Goal: Find specific page/section: Find specific page/section

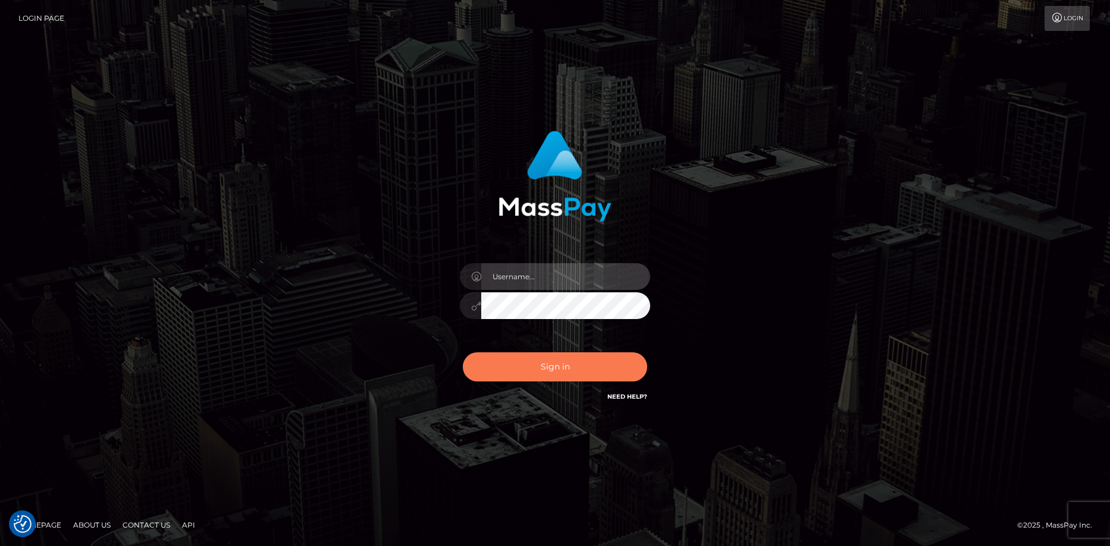
type input "Eduard Gavrilescu"
click at [499, 365] on button "Sign in" at bounding box center [555, 367] width 184 height 29
type input "Eduard Gavrilescu"
click at [561, 367] on button "Sign in" at bounding box center [555, 367] width 184 height 29
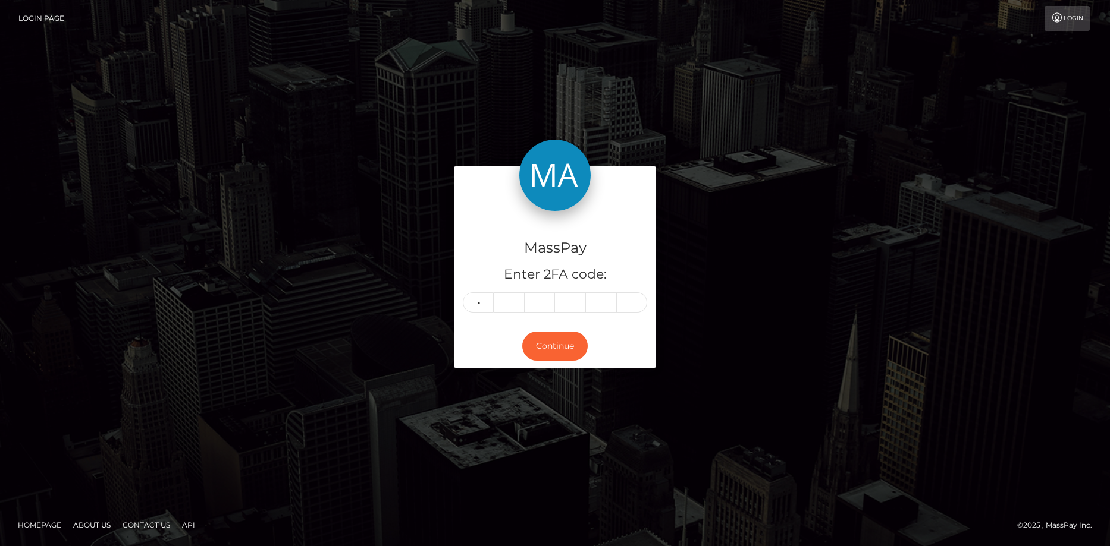
type input "1"
type input "9"
type input "7"
type input "4"
type input "2"
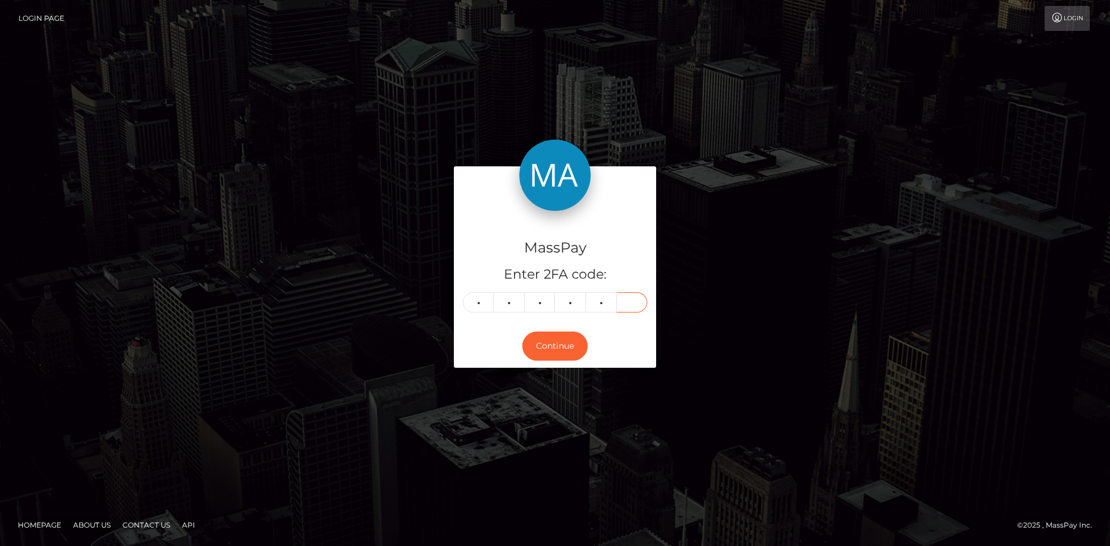
type input "5"
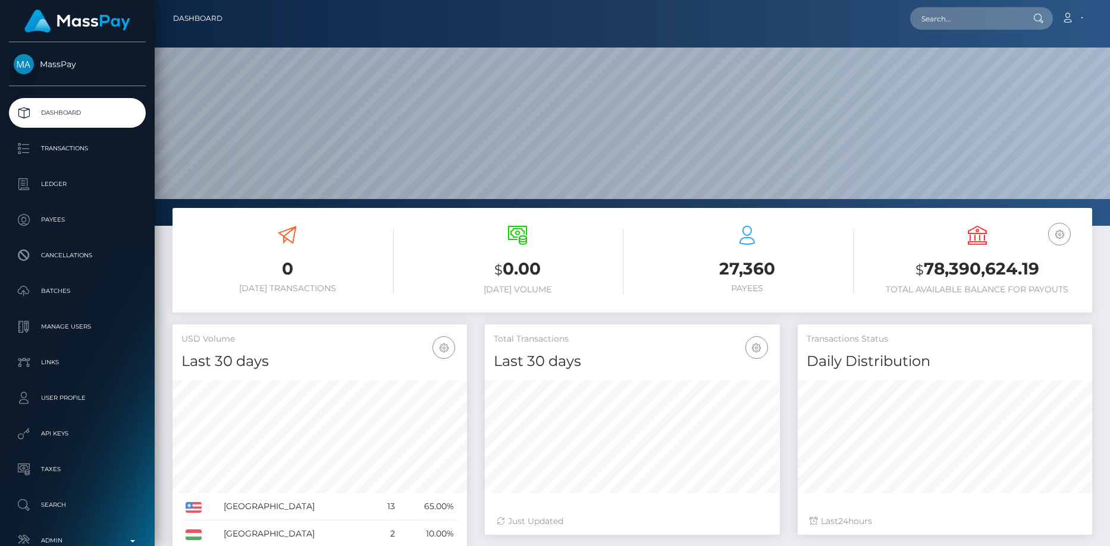
scroll to position [211, 295]
click at [946, 23] on input "text" at bounding box center [966, 18] width 112 height 23
paste input "poact_REt4VUK0pDGL"
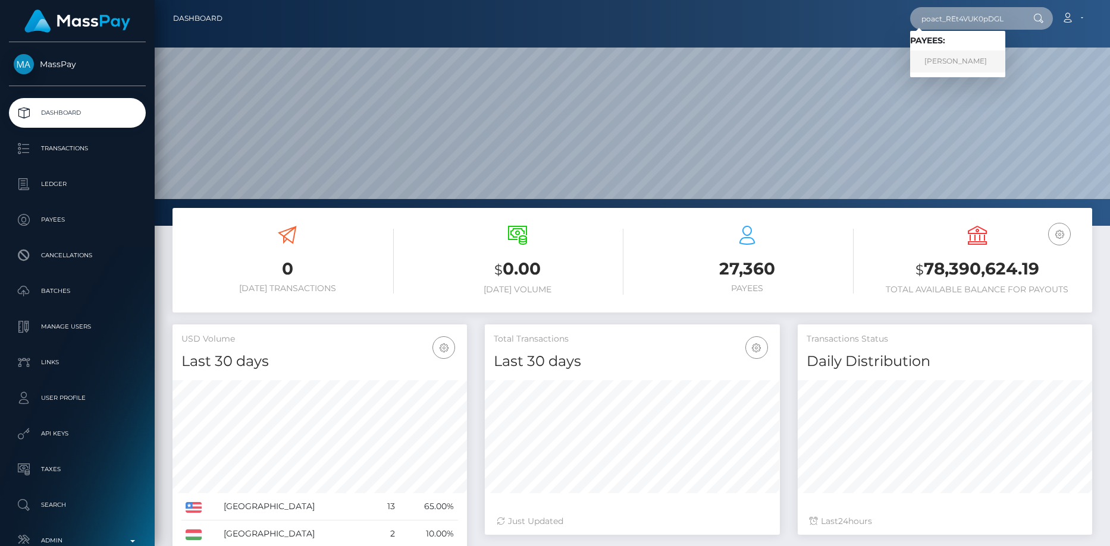
type input "poact_REt4VUK0pDGL"
click at [935, 67] on link "Idan Yakubov" at bounding box center [957, 62] width 95 height 22
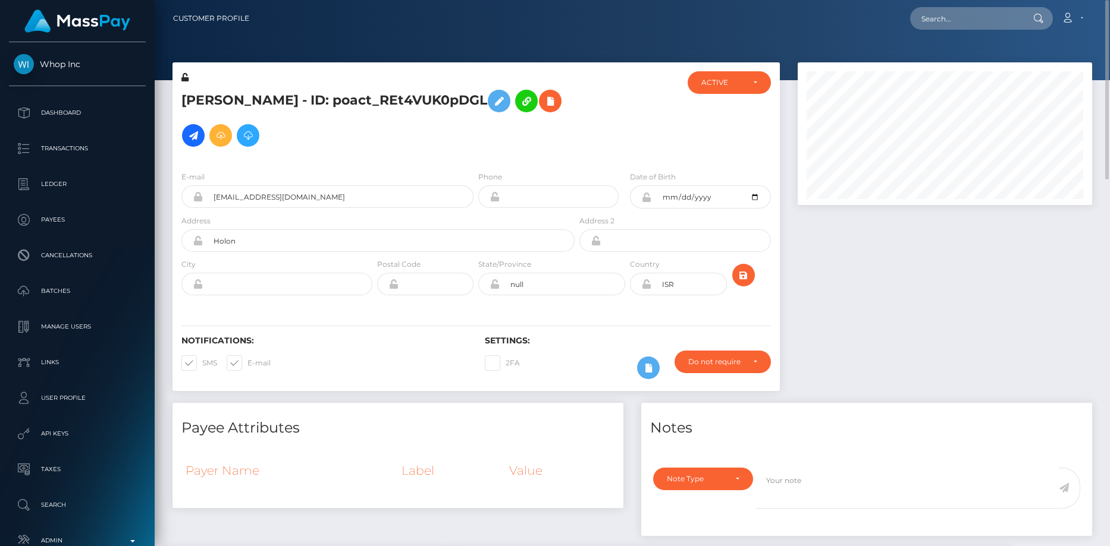
click at [260, 103] on h5 "Idan Yakubov - ID: poact_REt4VUK0pDGL" at bounding box center [374, 118] width 386 height 69
copy h5 "Idan Yakubov - ID: poact_REt4VUK0pDGL"
click at [974, 23] on input "text" at bounding box center [966, 18] width 112 height 23
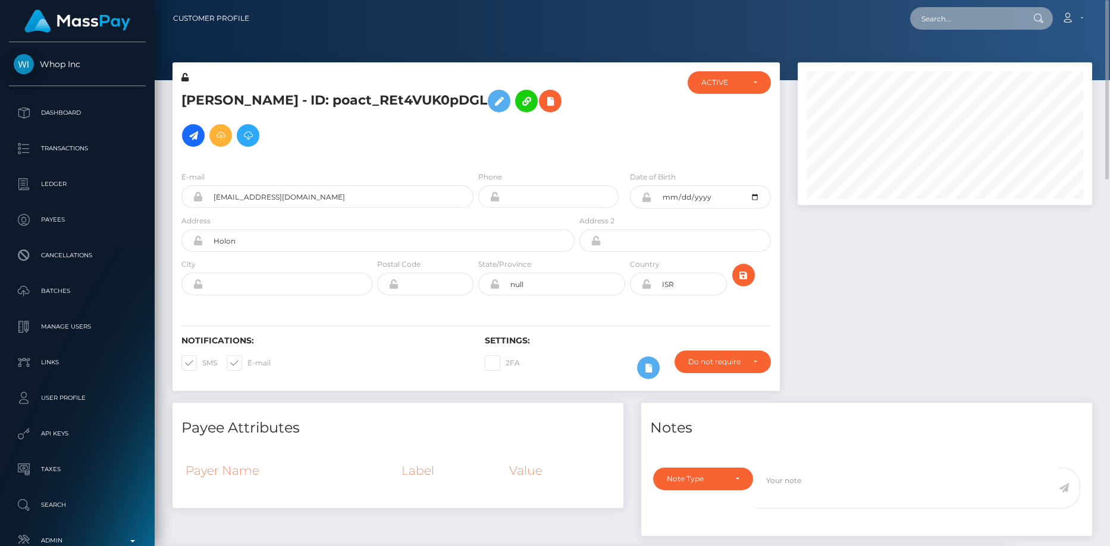
paste input "poact_qXEa1sG6LPKv"
type input "poact_qXEa1sG6LPKv"
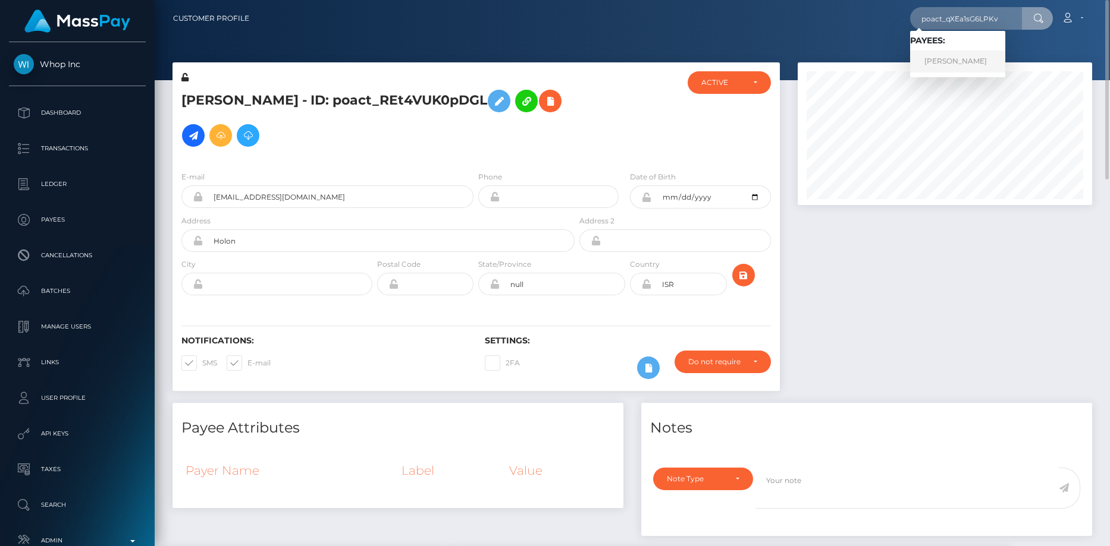
click at [950, 59] on link "Binit Ranabhat" at bounding box center [957, 62] width 95 height 22
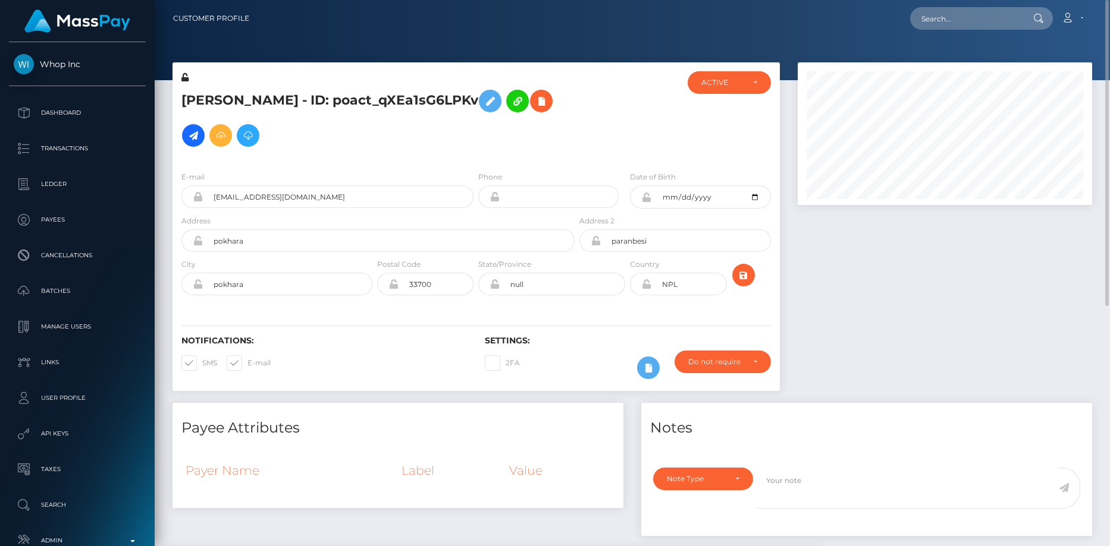
click at [272, 92] on h5 "Binit Ranabhat - ID: poact_qXEa1sG6LPKv" at bounding box center [374, 118] width 386 height 69
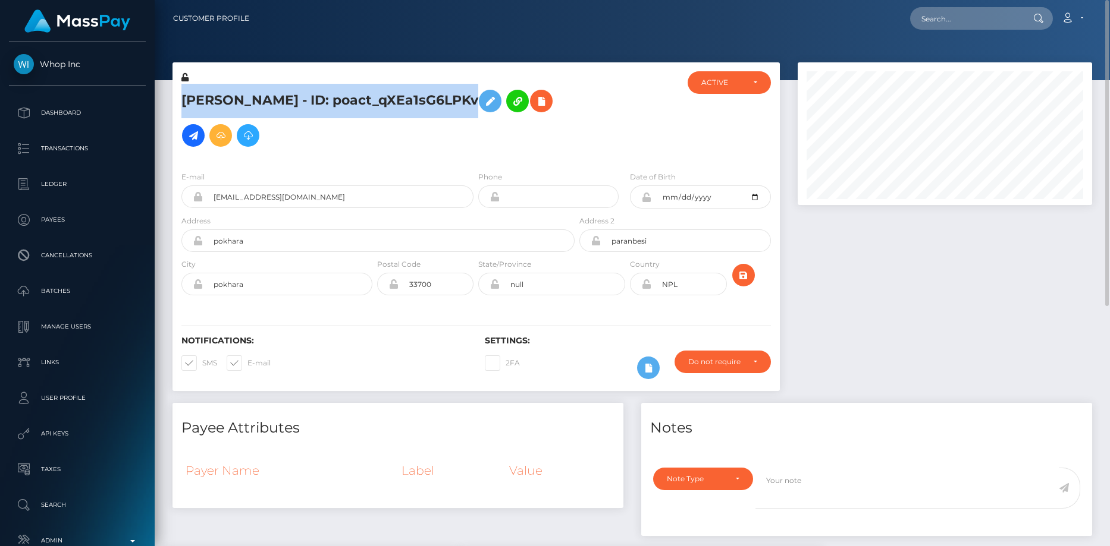
click at [272, 92] on h5 "Binit Ranabhat - ID: poact_qXEa1sG6LPKv" at bounding box center [374, 118] width 386 height 69
click at [534, 98] on icon at bounding box center [541, 101] width 14 height 15
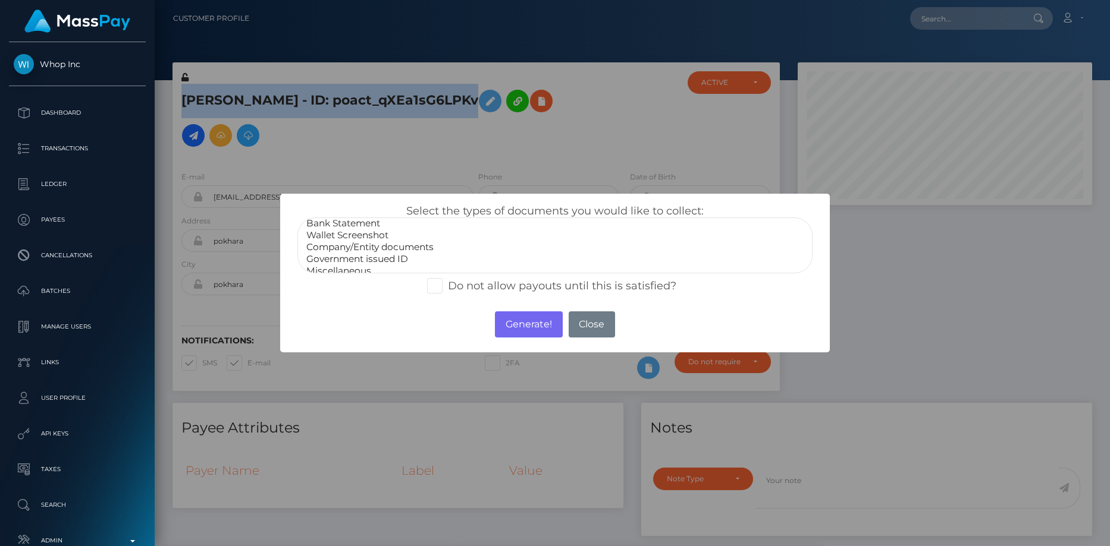
scroll to position [24, 0]
select select "Government issued ID"
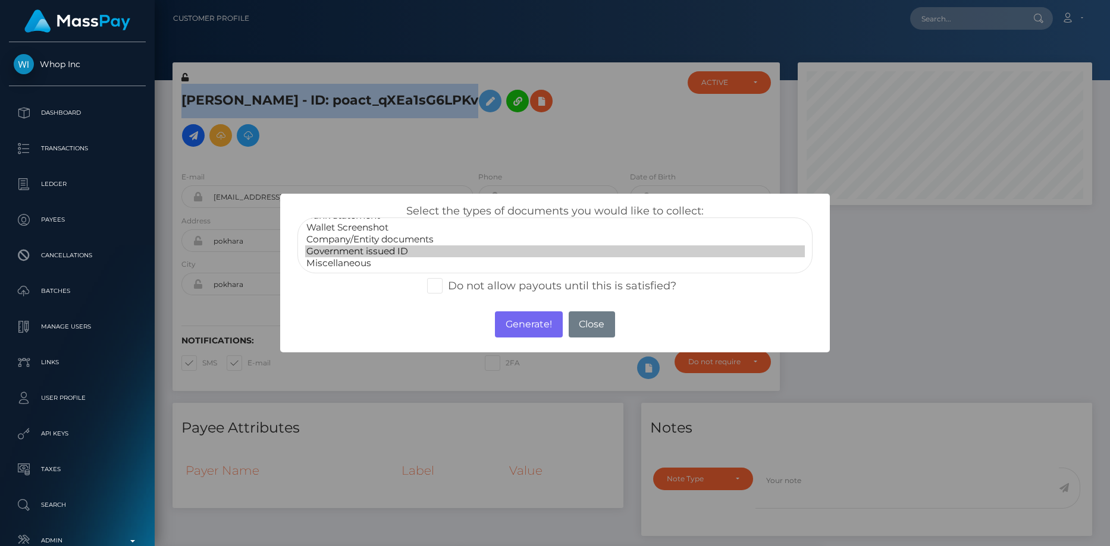
click at [380, 250] on option "Government issued ID" at bounding box center [555, 252] width 500 height 12
click at [515, 330] on button "Generate!" at bounding box center [528, 325] width 67 height 26
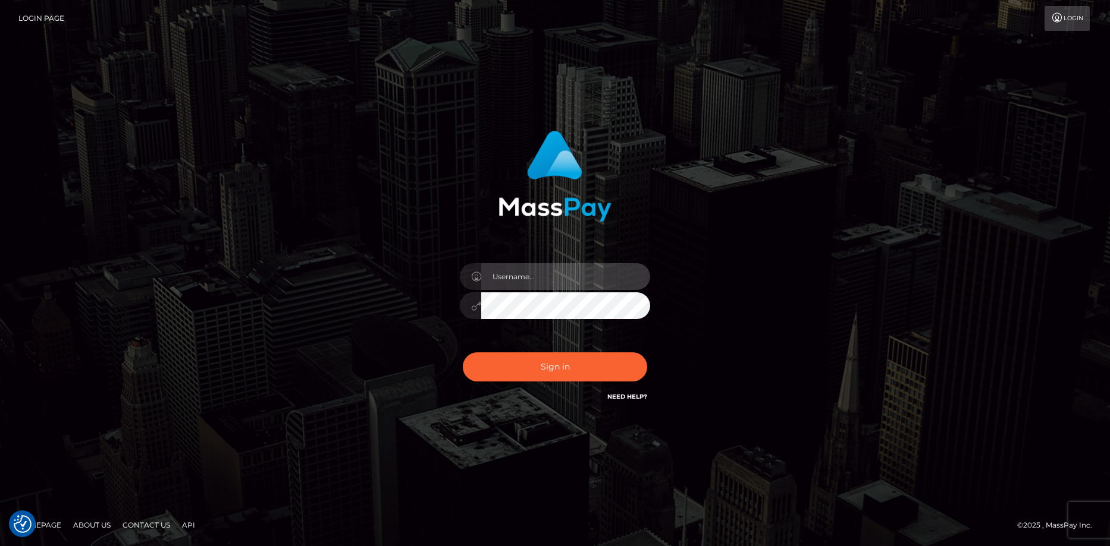
type input "[PERSON_NAME]"
click at [499, 385] on div "Sign in Need Help?" at bounding box center [555, 371] width 208 height 53
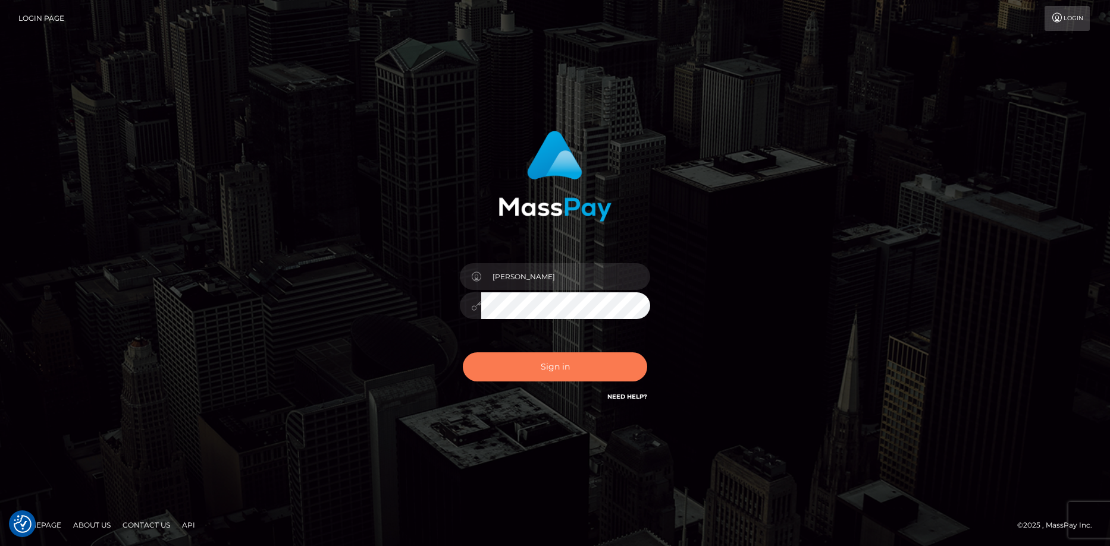
click at [501, 372] on button "Sign in" at bounding box center [555, 367] width 184 height 29
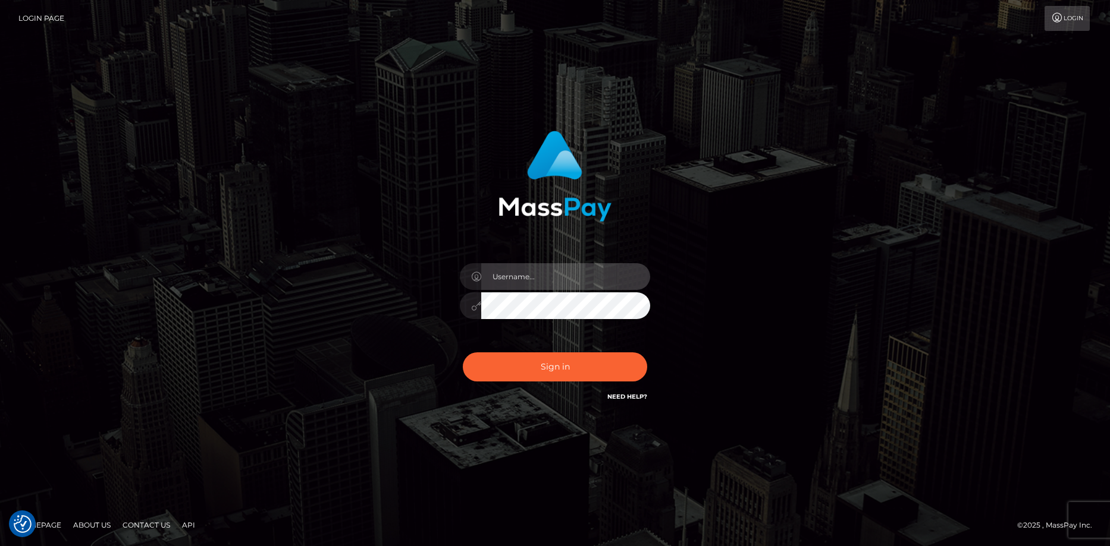
type input "Eduard Gavrilescu"
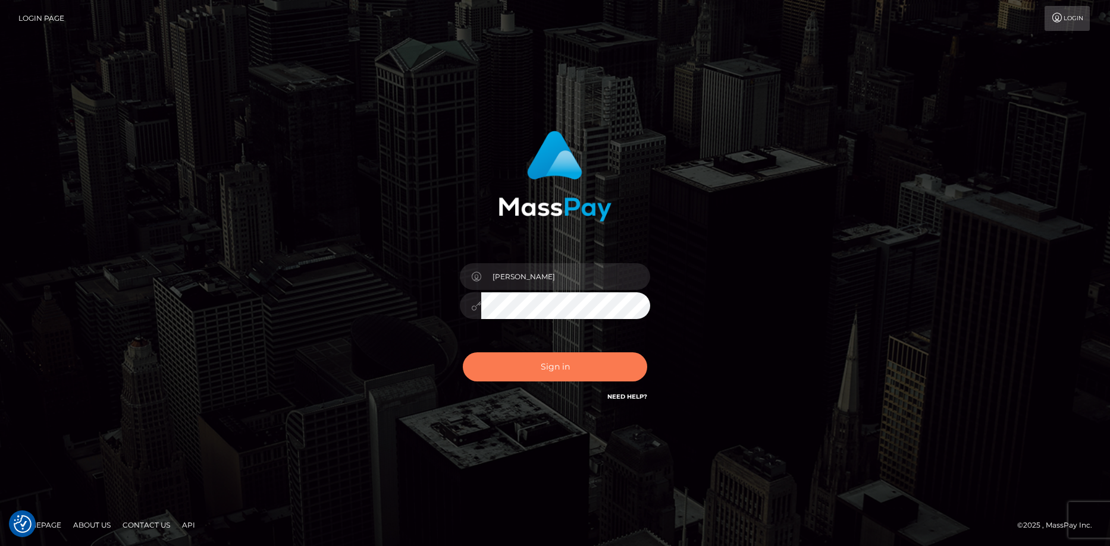
click at [501, 372] on button "Sign in" at bounding box center [555, 367] width 184 height 29
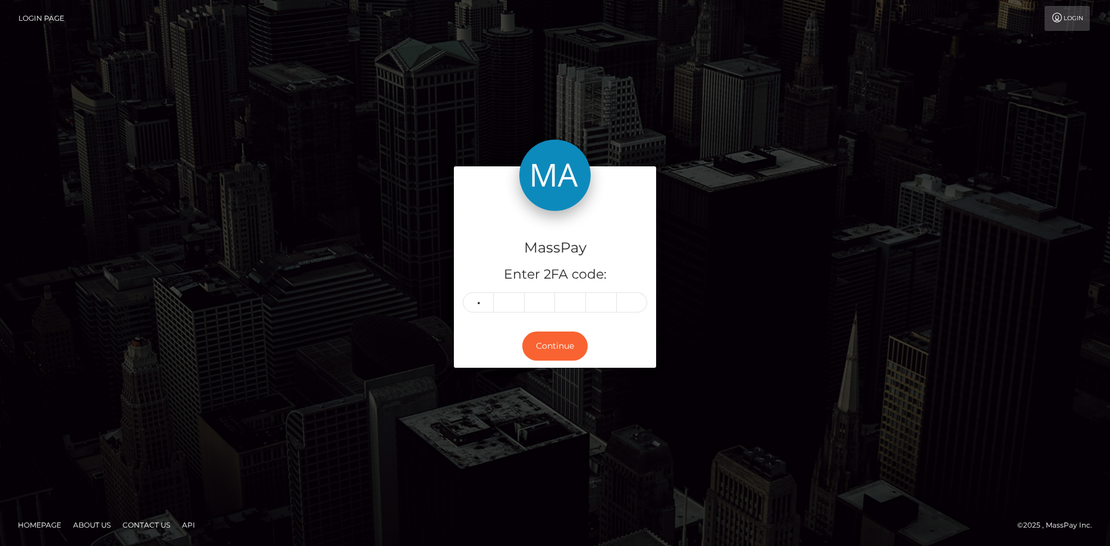
type input "0"
type input "2"
type input "3"
type input "5"
type input "9"
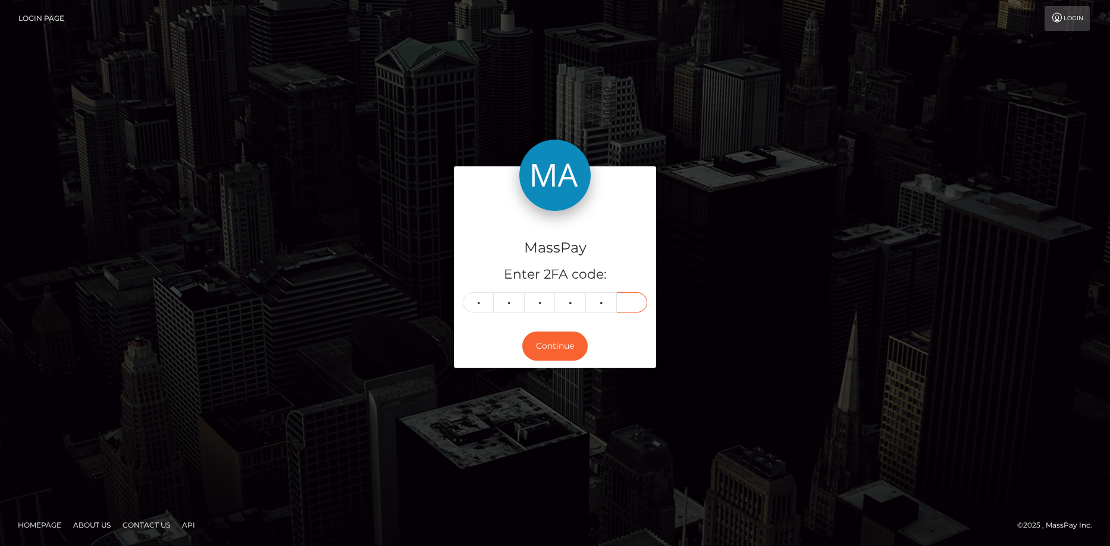
type input "7"
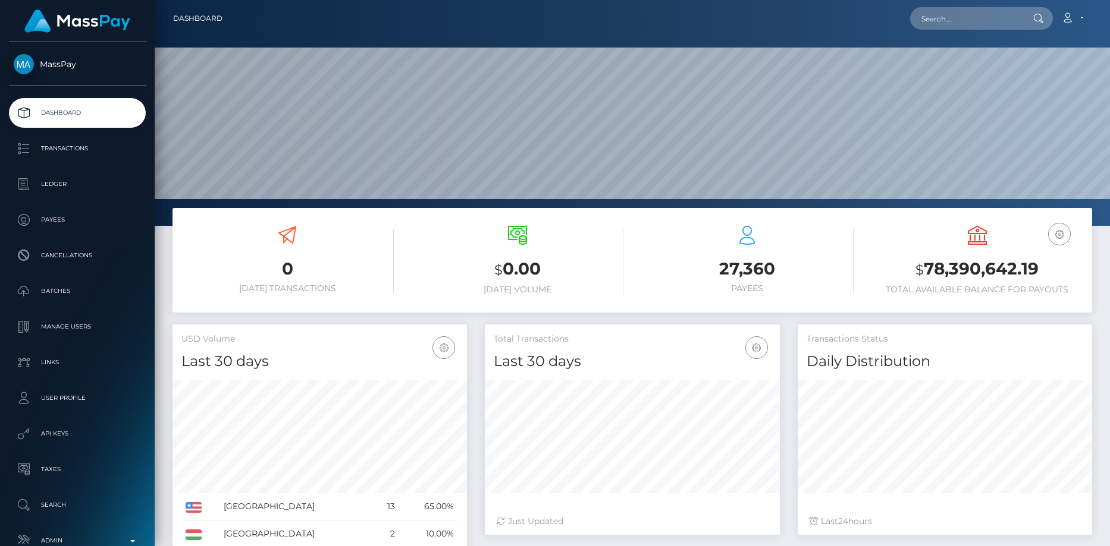
scroll to position [211, 295]
drag, startPoint x: 897, startPoint y: 33, endPoint x: 923, endPoint y: 31, distance: 26.3
click at [905, 33] on nav "Dashboard Loading... Loading... Account Edit Profile" at bounding box center [632, 18] width 955 height 37
click at [923, 31] on nav "Dashboard Loading... Loading... Account Edit Profile" at bounding box center [632, 18] width 955 height 37
click at [923, 30] on div "Loading... Loading... Account Edit Profile Logout" at bounding box center [661, 18] width 859 height 25
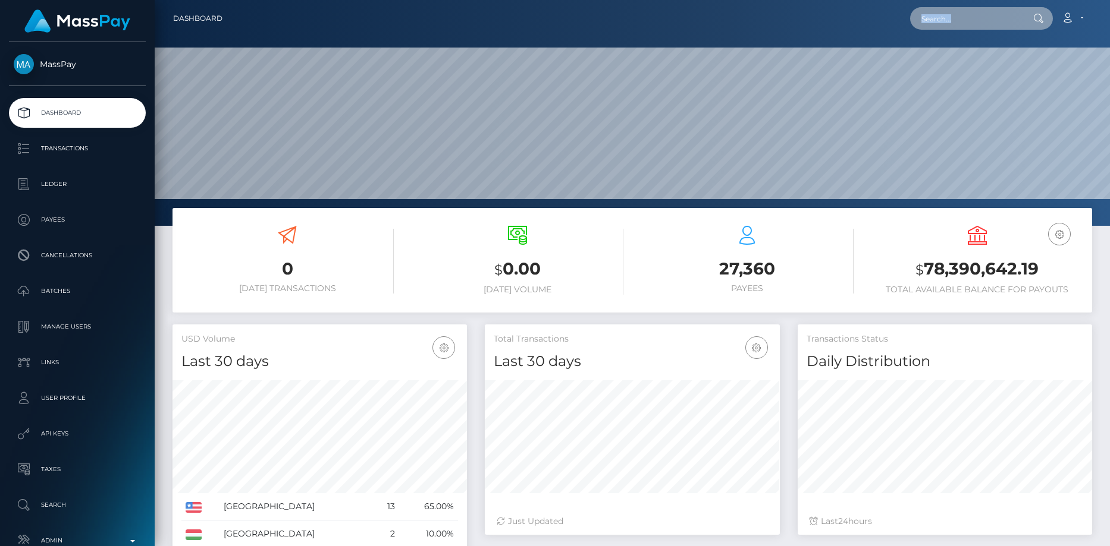
click at [926, 28] on input "text" at bounding box center [966, 18] width 112 height 23
paste input "poact_XOeGl9UB6ADl"
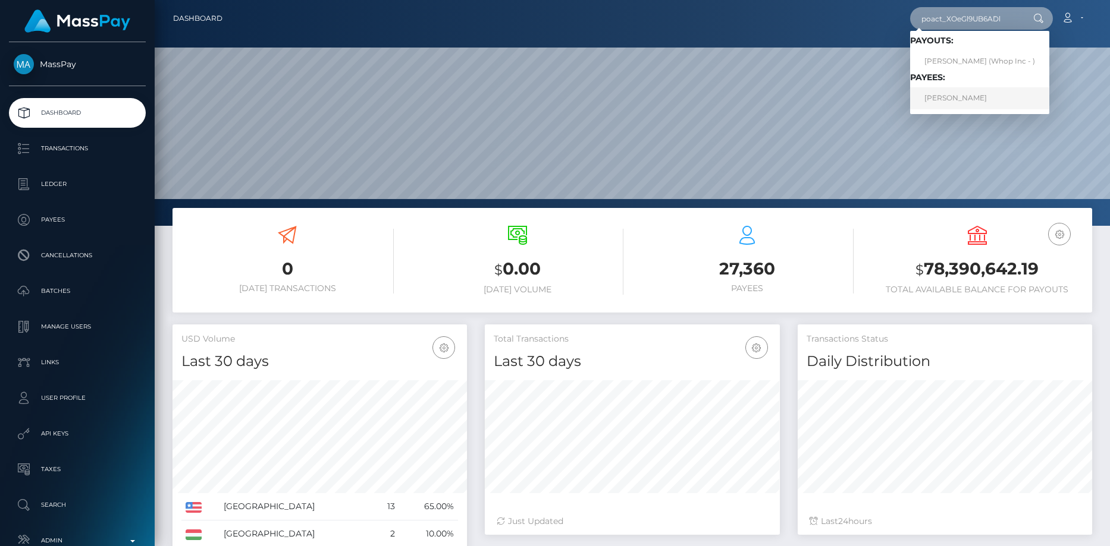
type input "poact_XOeGl9UB6ADl"
click at [945, 92] on link "MICHAEL RAY DAVIS" at bounding box center [979, 98] width 139 height 22
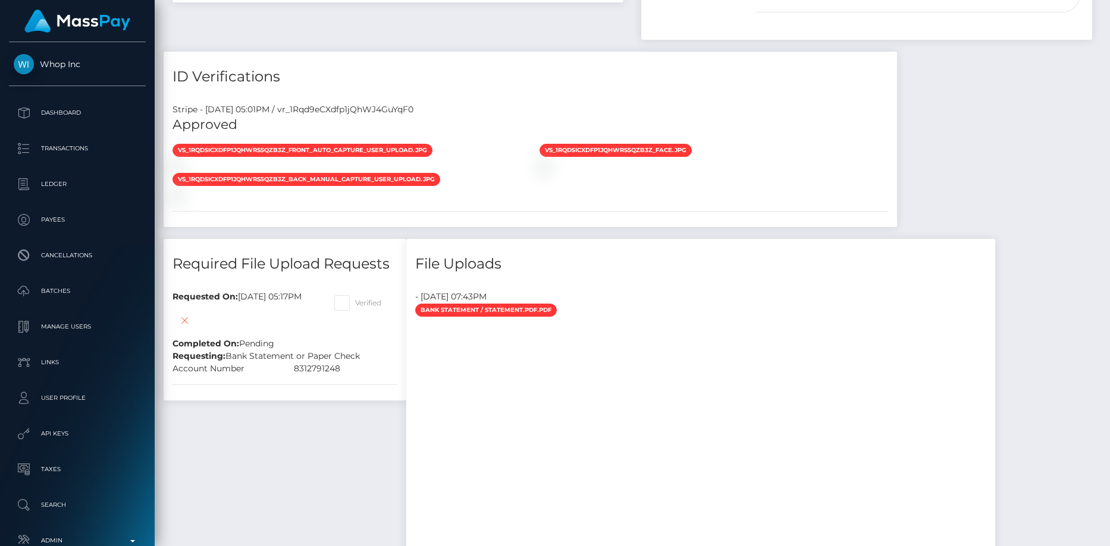
scroll to position [654, 0]
